Goal: Check status: Check status

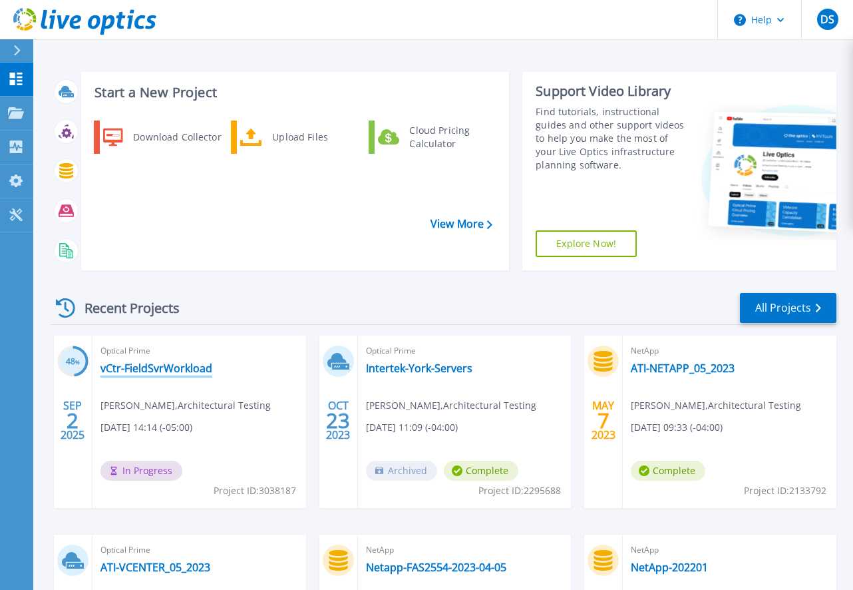
click at [122, 361] on link "vCtr-FieldSvrWorkload" at bounding box center [156, 367] width 112 height 13
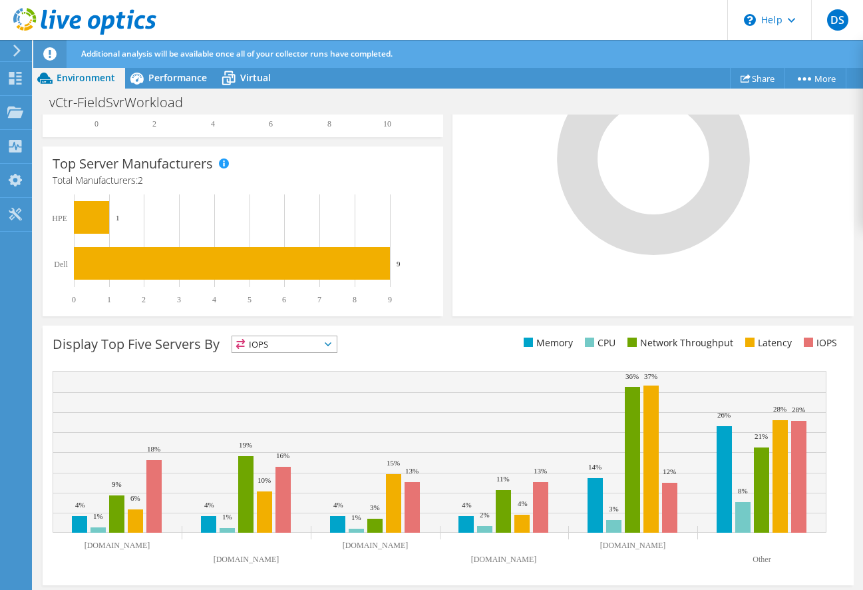
scroll to position [413, 0]
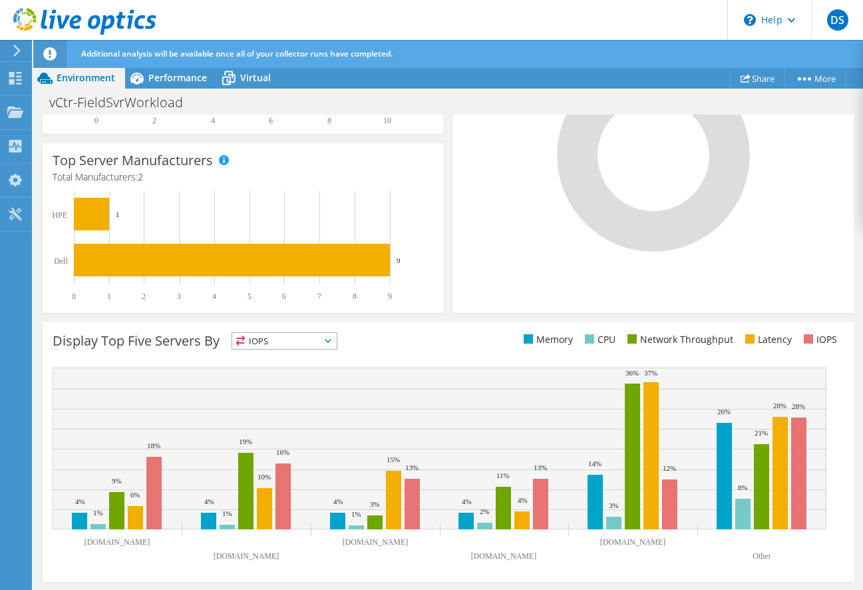
click at [274, 344] on span "IOPS" at bounding box center [284, 341] width 104 height 16
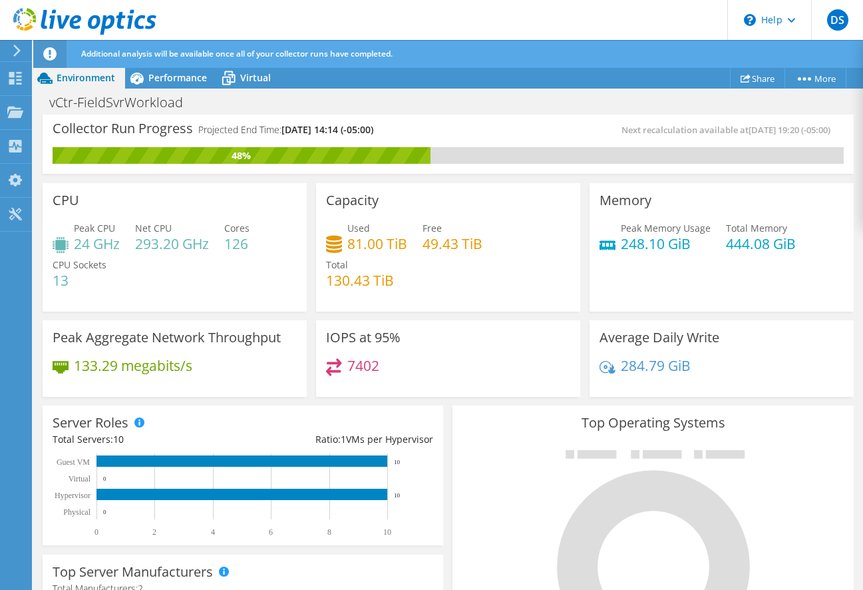
scroll to position [0, 0]
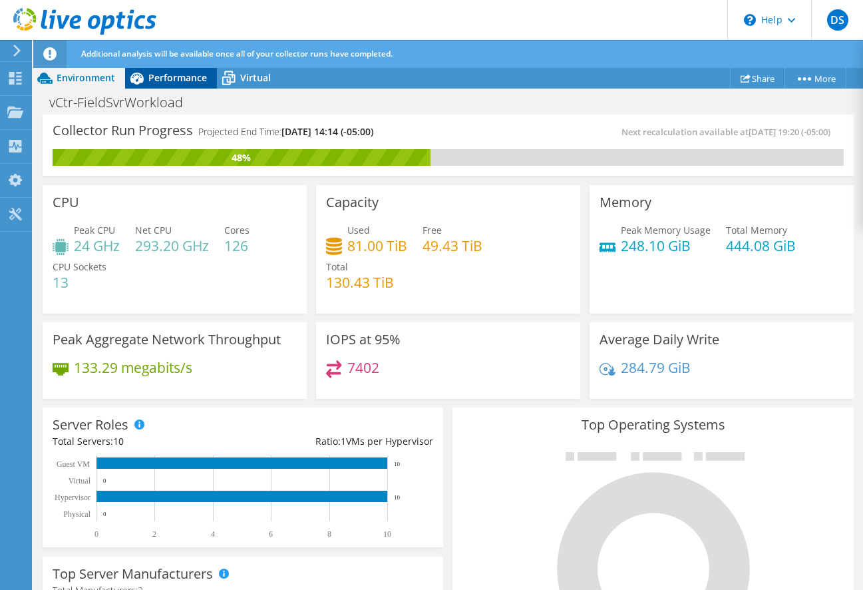
click at [176, 79] on span "Performance" at bounding box center [177, 77] width 59 height 13
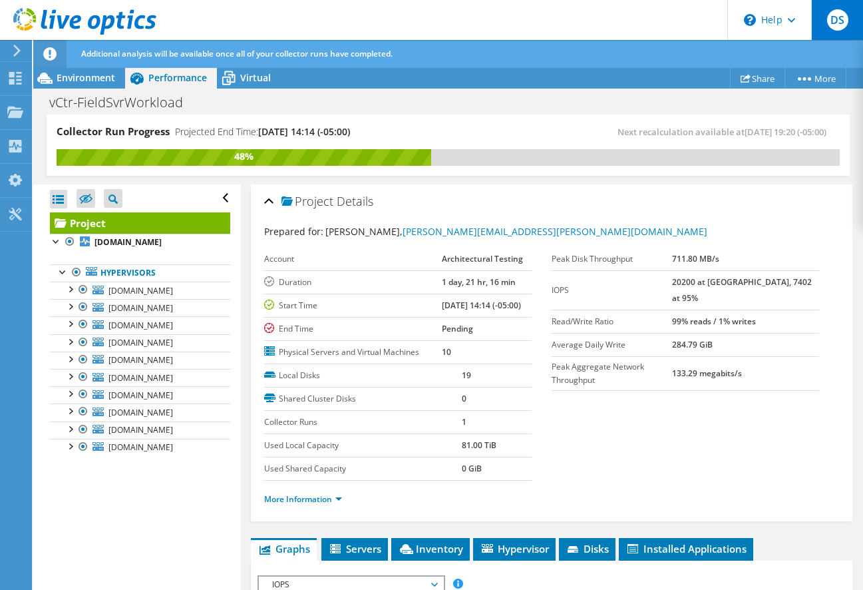
click at [837, 19] on span "DS" at bounding box center [837, 19] width 21 height 21
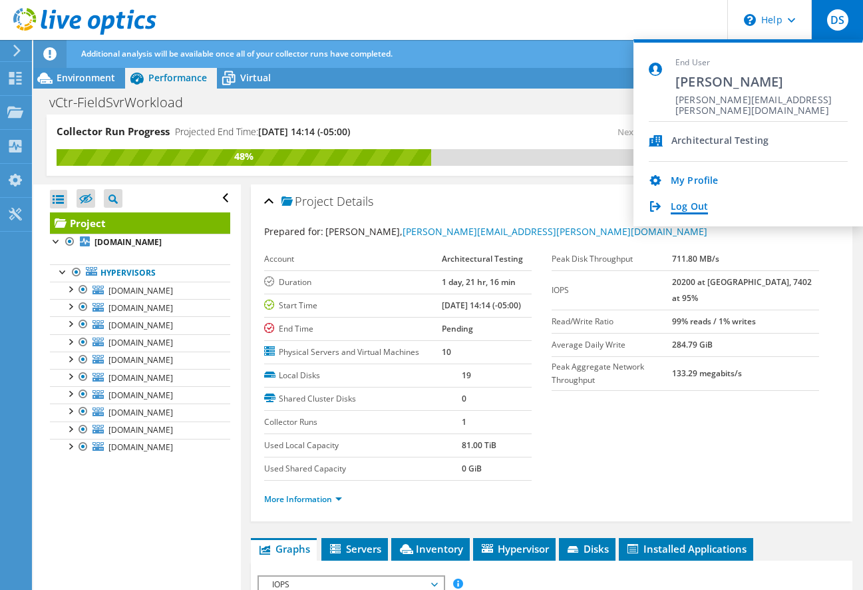
click at [679, 205] on link "Log Out" at bounding box center [689, 207] width 37 height 13
